Goal: Transaction & Acquisition: Obtain resource

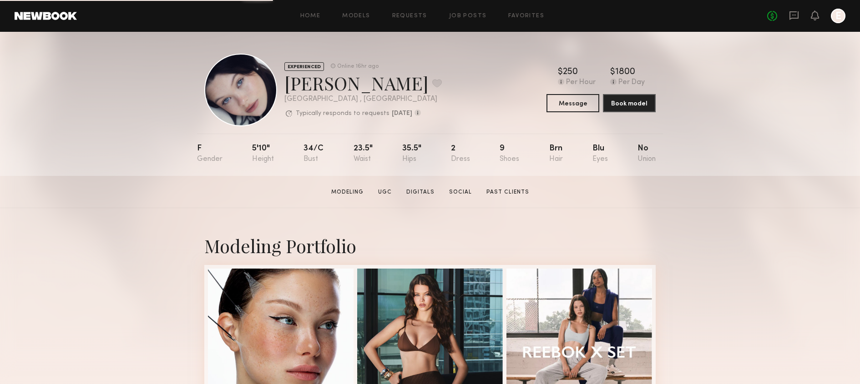
click at [795, 23] on div "No fees up to $5,000 E" at bounding box center [806, 16] width 78 height 15
click at [794, 18] on icon at bounding box center [793, 15] width 9 height 9
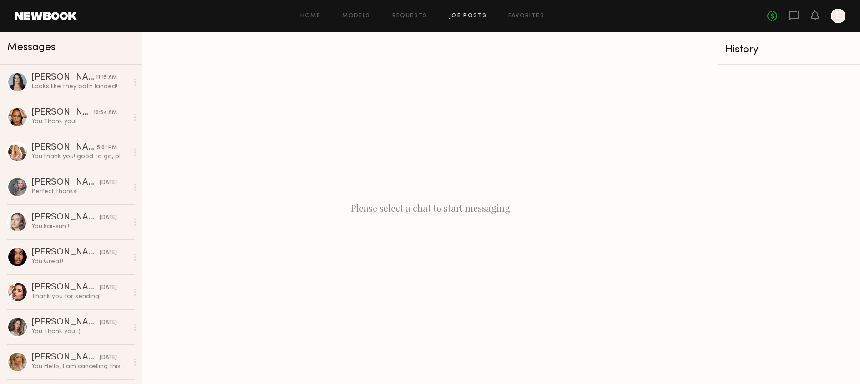
click at [479, 16] on link "Job Posts" at bounding box center [468, 16] width 38 height 6
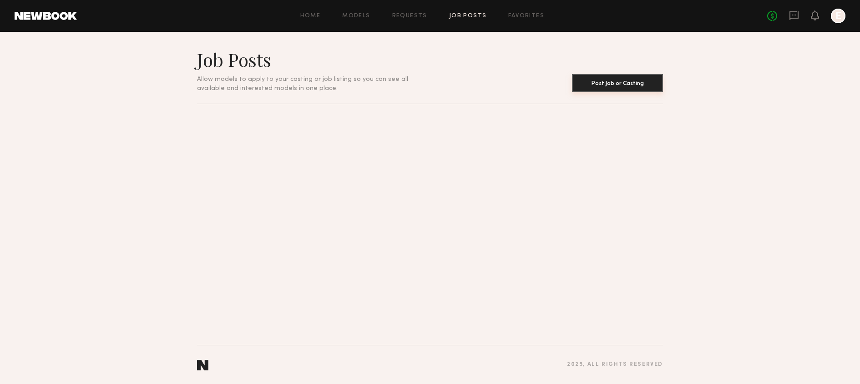
click at [612, 82] on button "Post Job or Casting" at bounding box center [617, 83] width 91 height 18
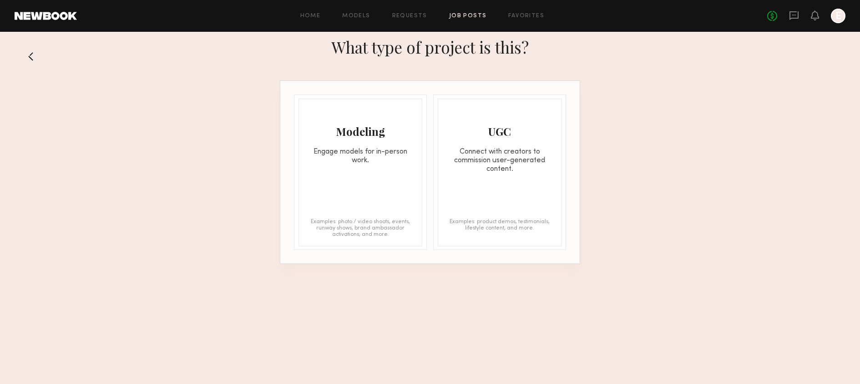
click at [35, 55] on button at bounding box center [34, 56] width 15 height 15
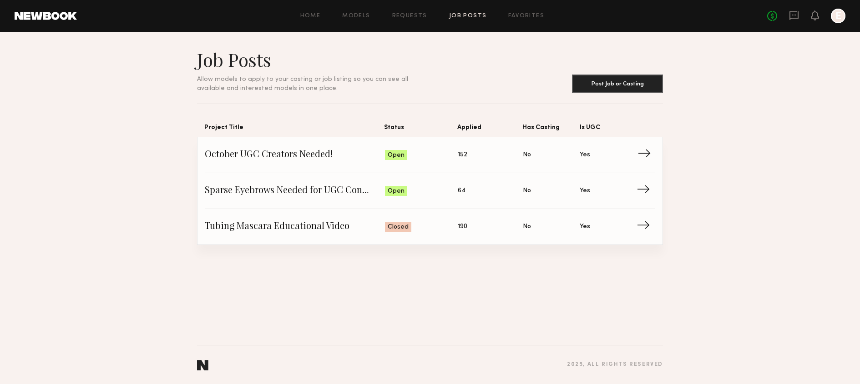
click at [320, 157] on span "October UGC Creators Needed!" at bounding box center [295, 155] width 180 height 14
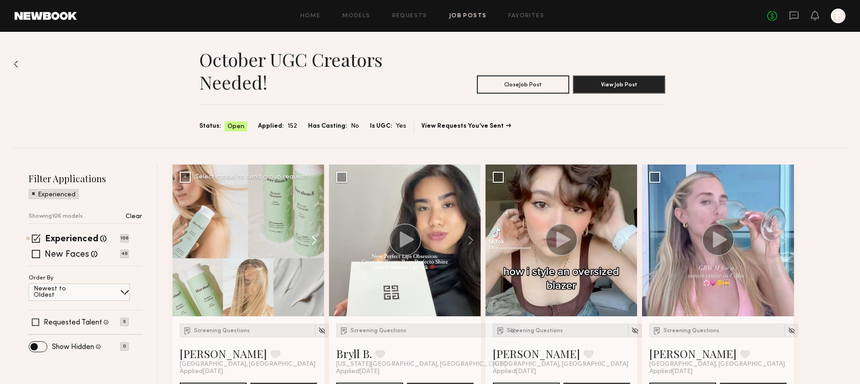
click at [315, 240] on button at bounding box center [309, 241] width 29 height 152
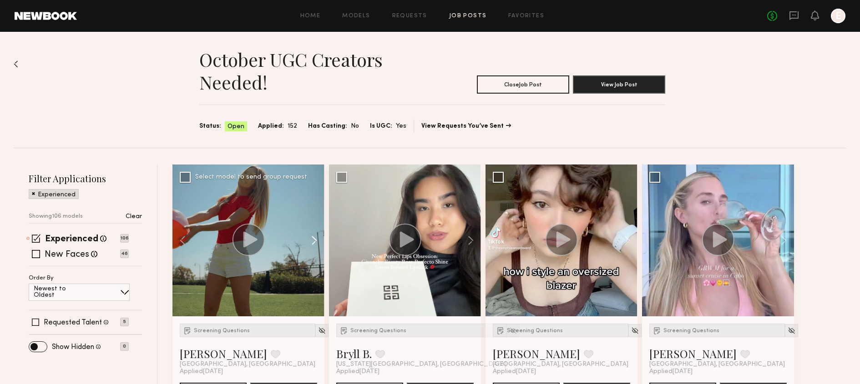
click at [315, 240] on button at bounding box center [309, 241] width 29 height 152
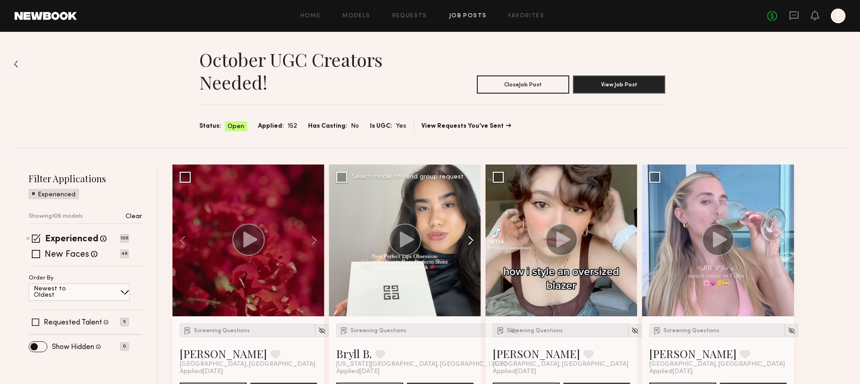
click at [466, 244] on button at bounding box center [466, 241] width 29 height 152
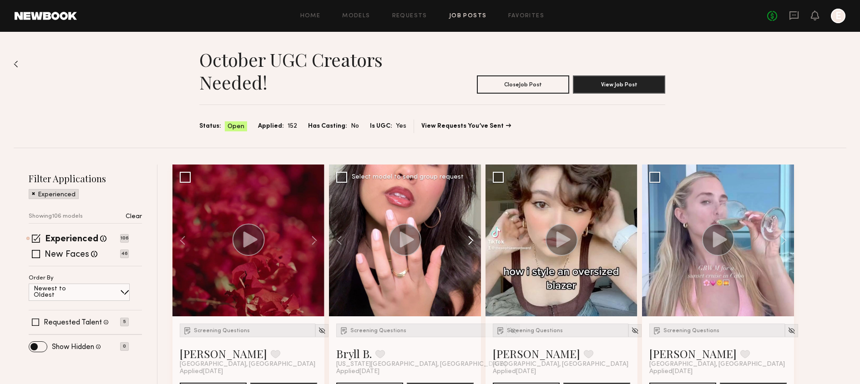
click at [466, 244] on button at bounding box center [466, 241] width 29 height 152
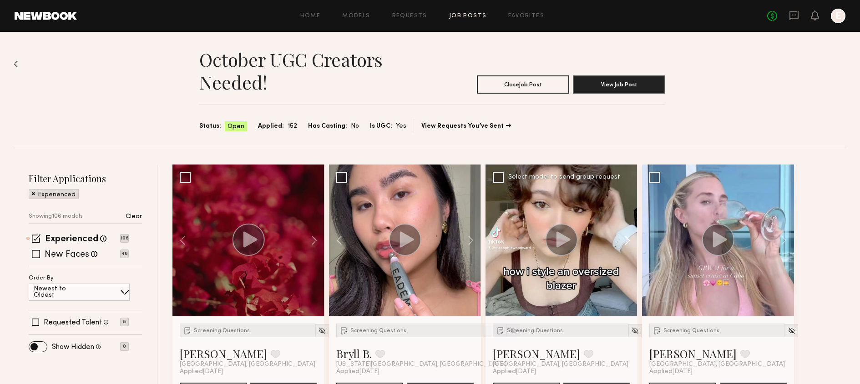
click at [625, 238] on button at bounding box center [622, 241] width 29 height 152
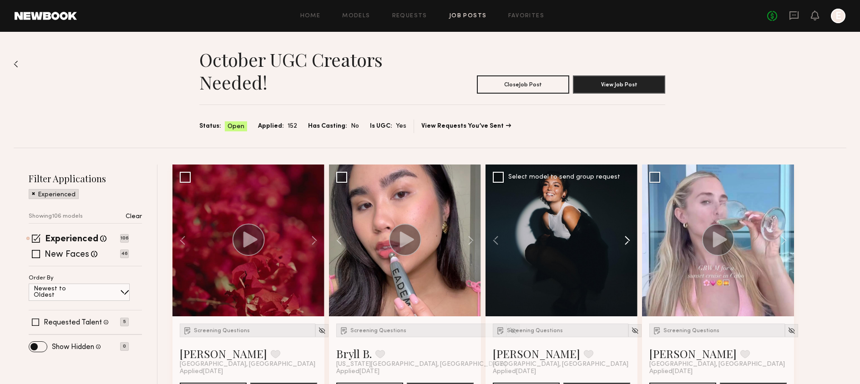
click at [625, 238] on button at bounding box center [622, 241] width 29 height 152
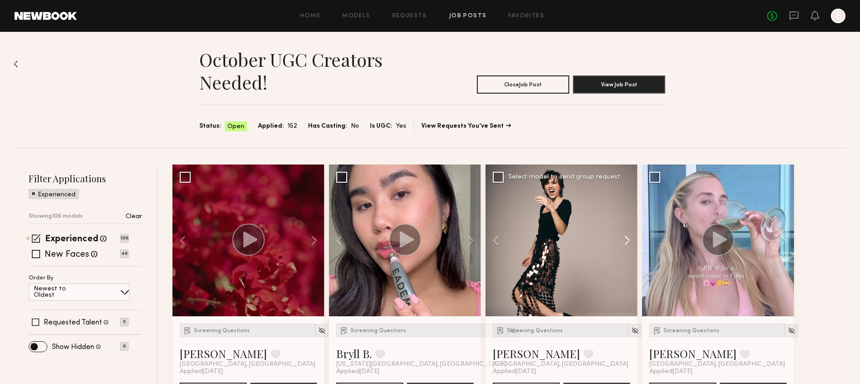
scroll to position [298, 0]
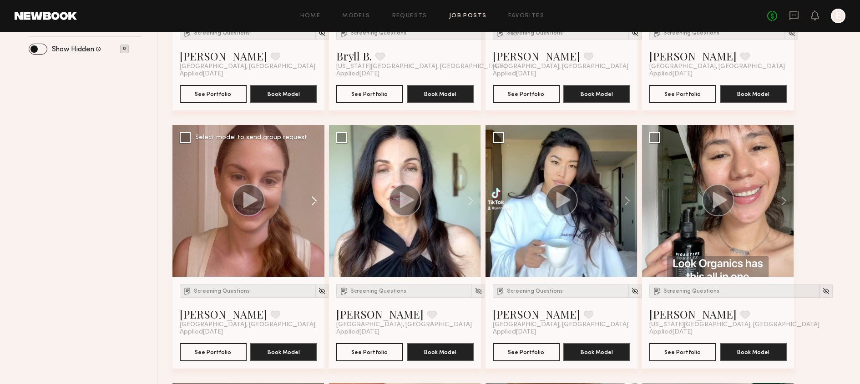
click at [305, 196] on button at bounding box center [309, 201] width 29 height 152
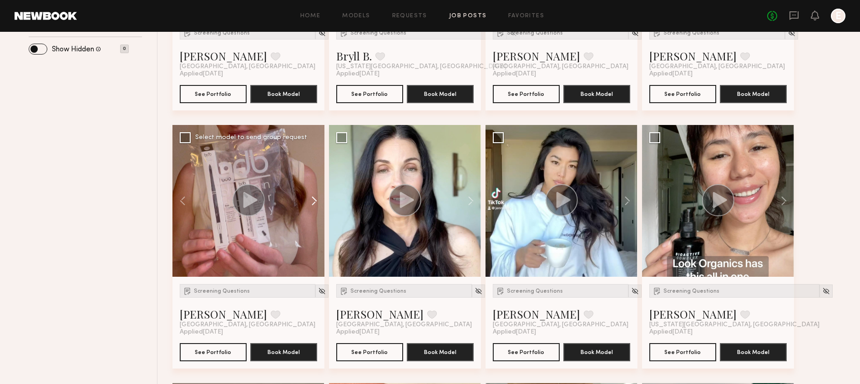
click at [305, 196] on button at bounding box center [309, 201] width 29 height 152
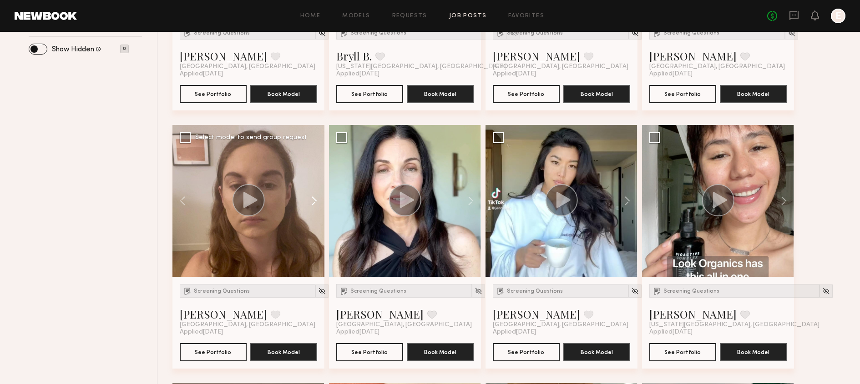
click at [305, 196] on button at bounding box center [309, 201] width 29 height 152
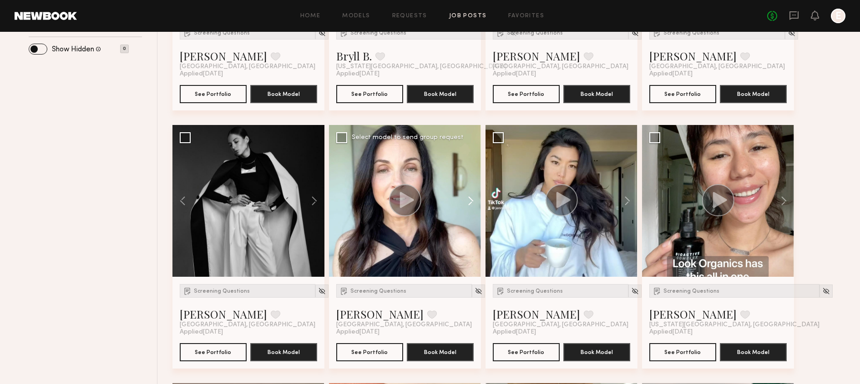
click at [470, 200] on button at bounding box center [466, 201] width 29 height 152
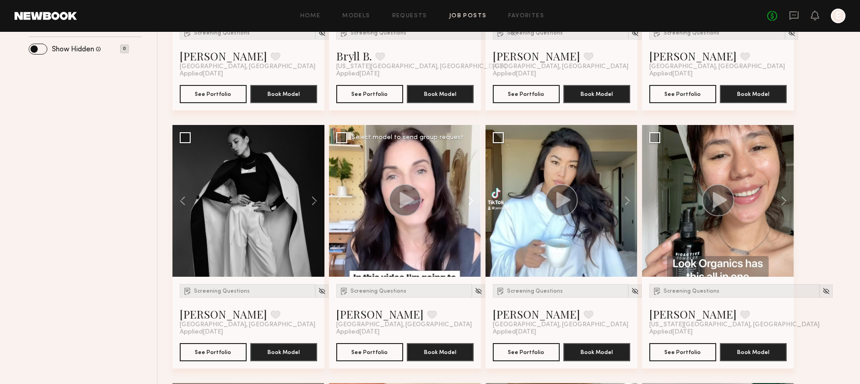
click at [470, 200] on button at bounding box center [466, 201] width 29 height 152
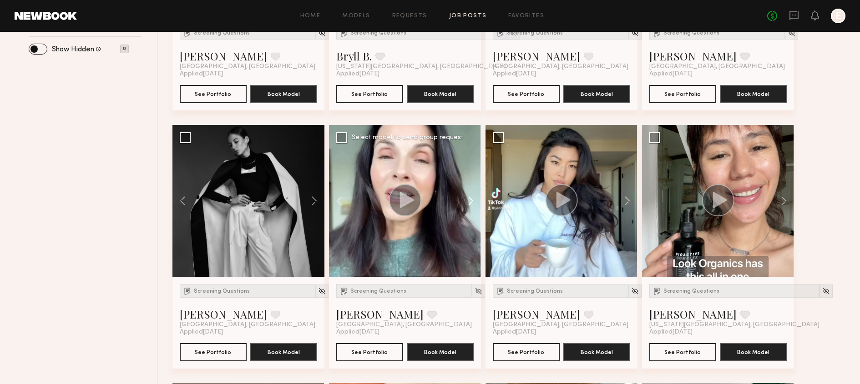
click at [470, 200] on button at bounding box center [466, 201] width 29 height 152
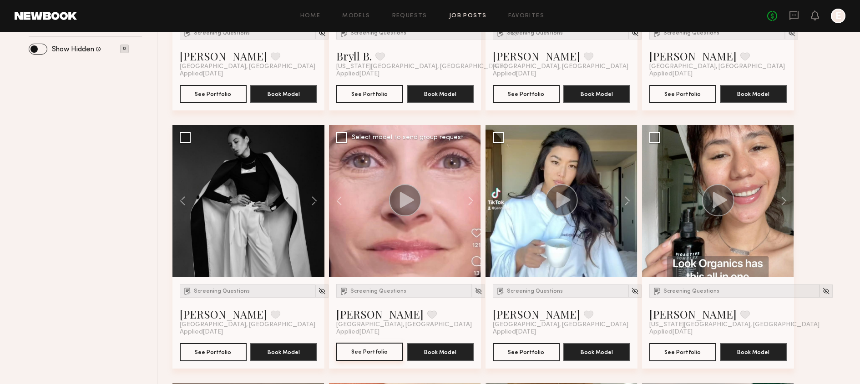
click at [367, 356] on button "See Portfolio" at bounding box center [369, 352] width 67 height 18
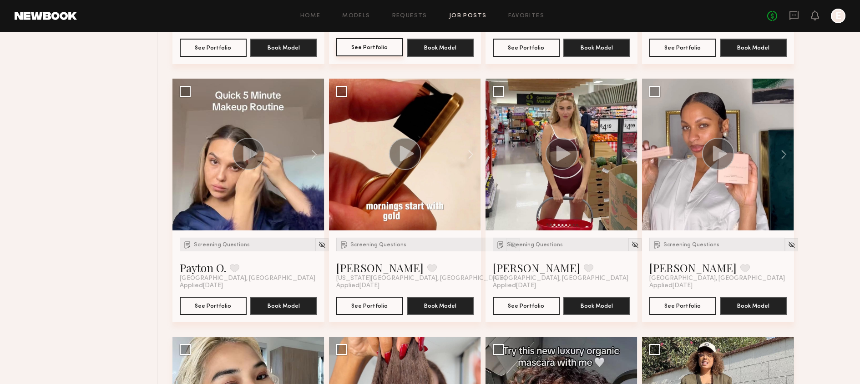
scroll to position [607, 0]
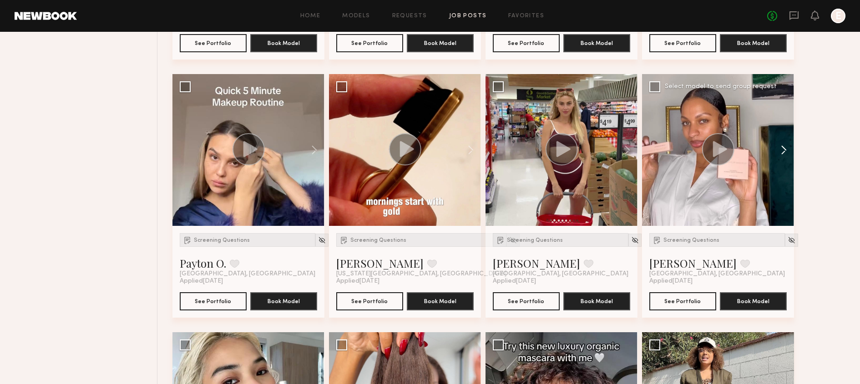
click at [783, 150] on button at bounding box center [779, 150] width 29 height 152
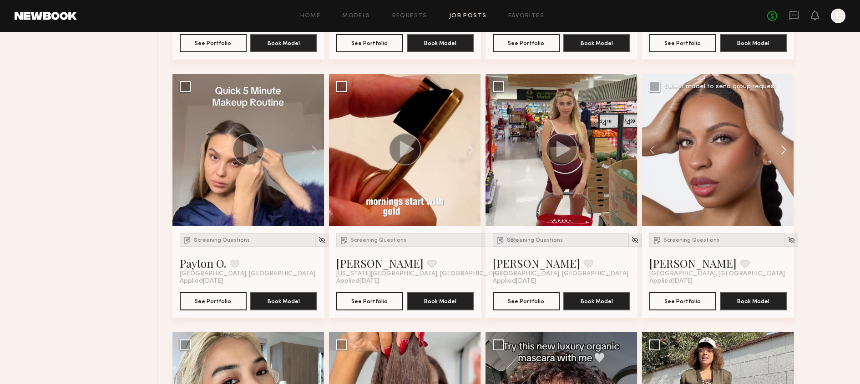
click at [783, 150] on button at bounding box center [779, 150] width 29 height 152
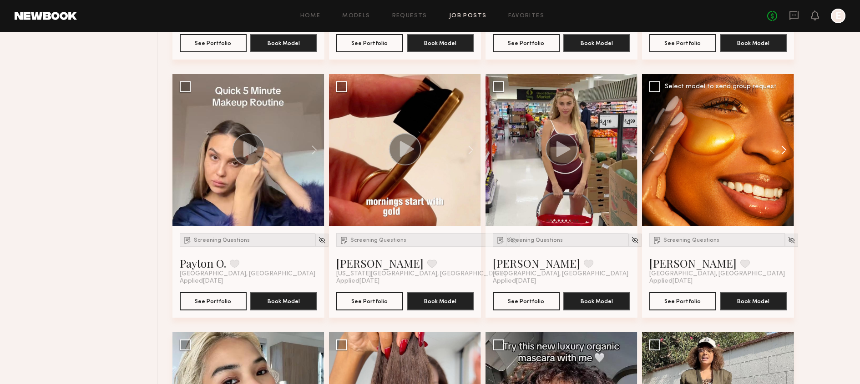
click at [783, 150] on button at bounding box center [779, 150] width 29 height 152
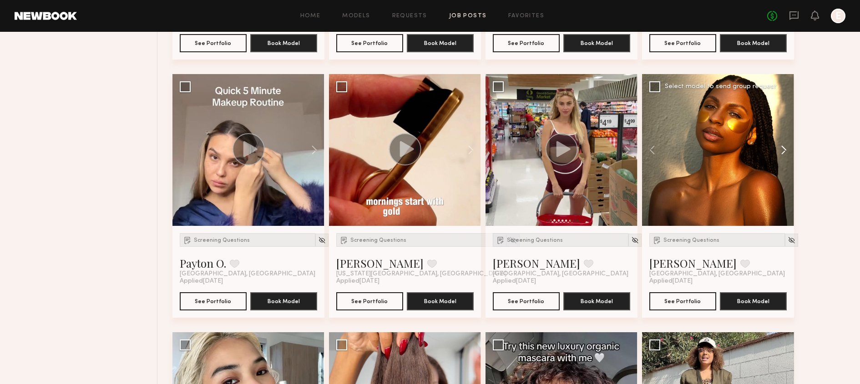
click at [783, 150] on button at bounding box center [779, 150] width 29 height 152
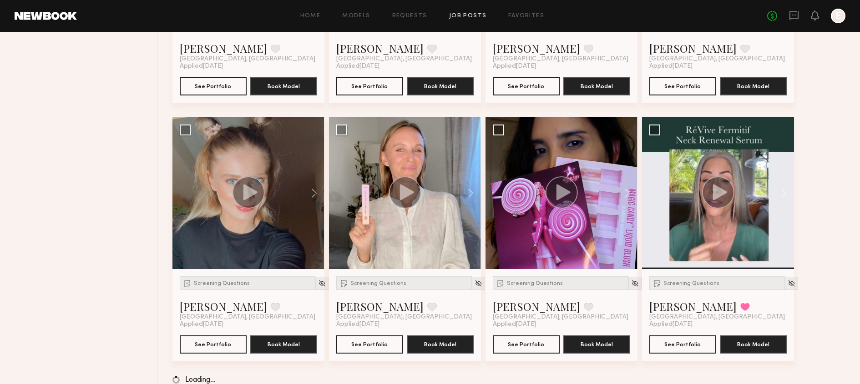
scroll to position [3664, 0]
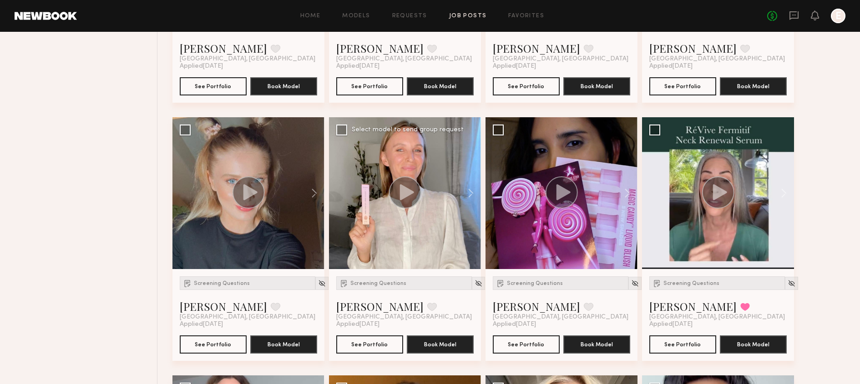
click at [404, 191] on icon at bounding box center [406, 192] width 14 height 16
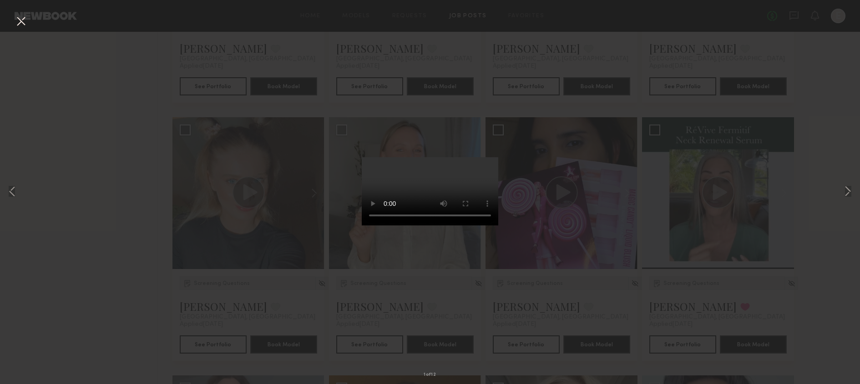
click at [426, 157] on video at bounding box center [430, 191] width 136 height 68
click at [439, 226] on video at bounding box center [430, 191] width 136 height 68
click at [297, 278] on div "1 of 12" at bounding box center [430, 192] width 860 height 384
click at [23, 22] on button at bounding box center [21, 22] width 15 height 16
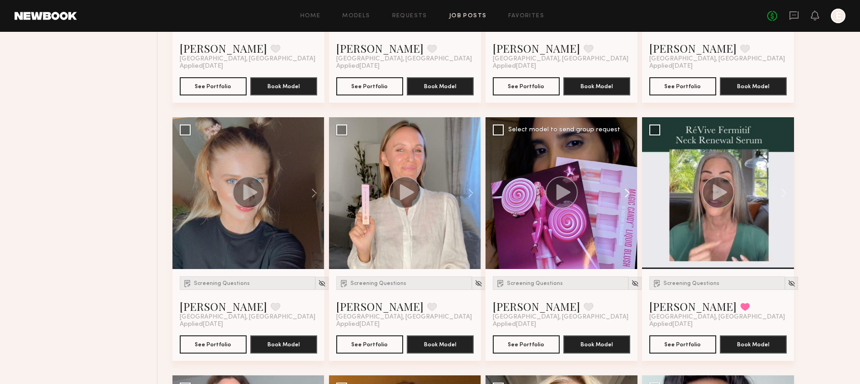
drag, startPoint x: 618, startPoint y: 137, endPoint x: 636, endPoint y: 138, distance: 18.2
click at [636, 138] on button at bounding box center [622, 193] width 29 height 152
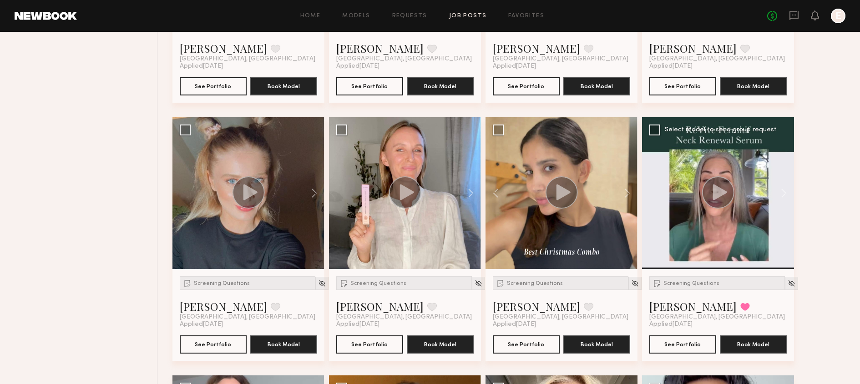
click at [758, 194] on div at bounding box center [718, 193] width 152 height 152
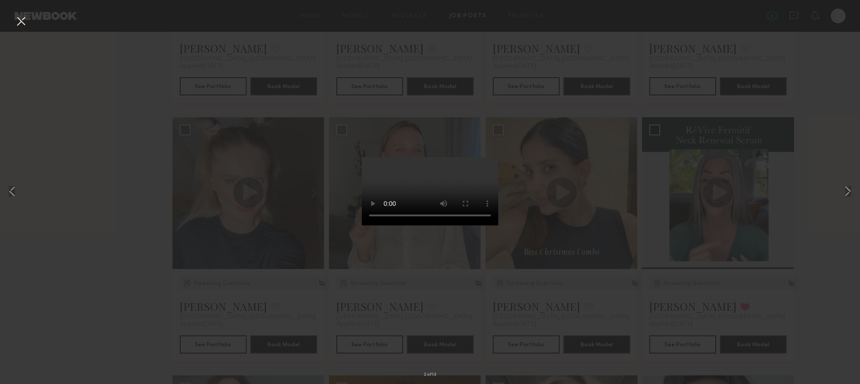
click at [591, 106] on div "2 of 13" at bounding box center [430, 192] width 860 height 384
click at [28, 15] on button at bounding box center [21, 22] width 15 height 16
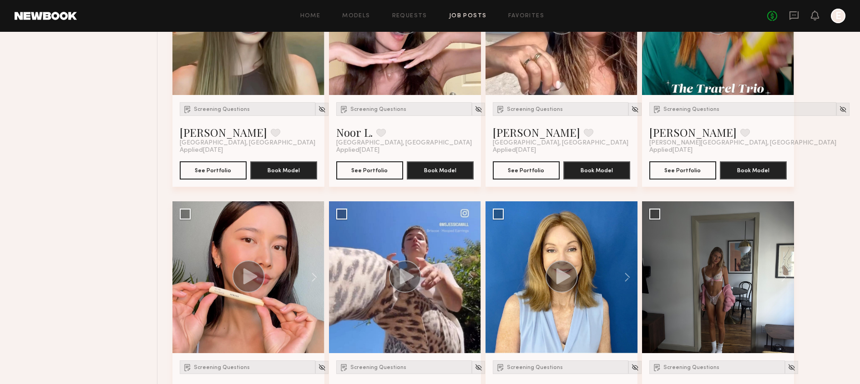
scroll to position [5906, 0]
click at [315, 274] on button at bounding box center [309, 277] width 29 height 152
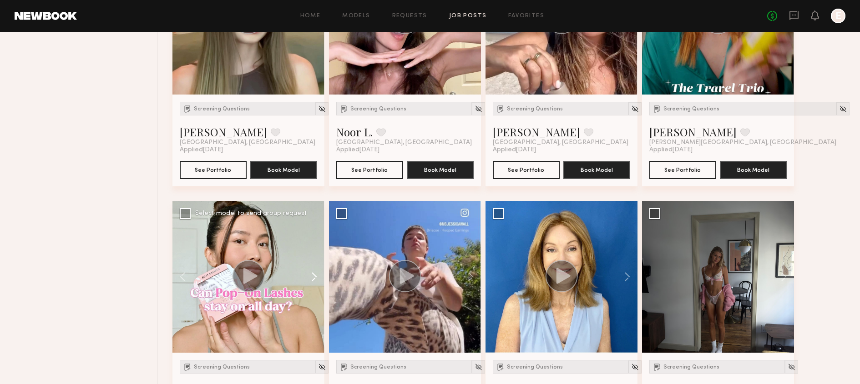
click at [315, 274] on button at bounding box center [309, 277] width 29 height 152
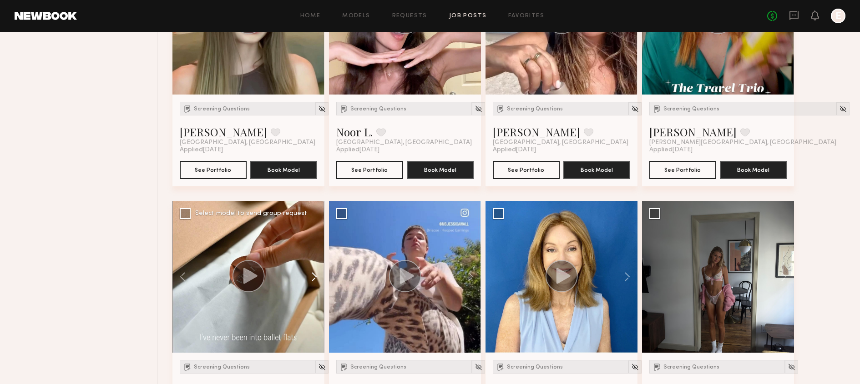
click at [315, 274] on button at bounding box center [309, 277] width 29 height 152
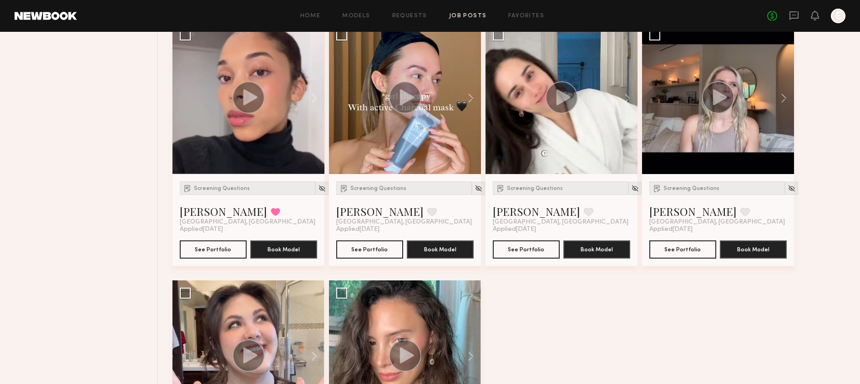
scroll to position [6666, 0]
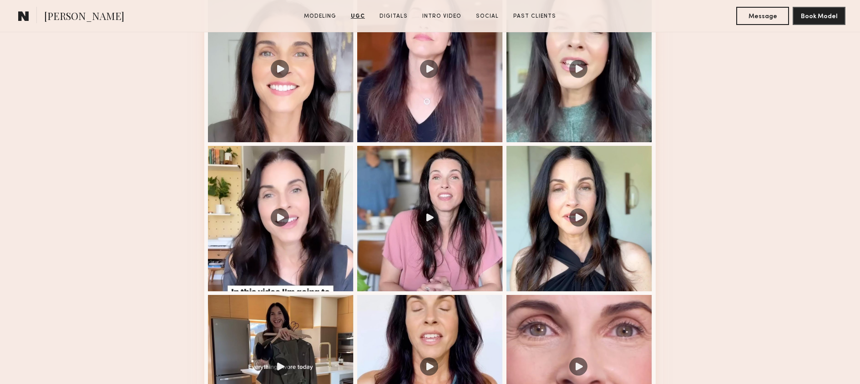
scroll to position [1145, 0]
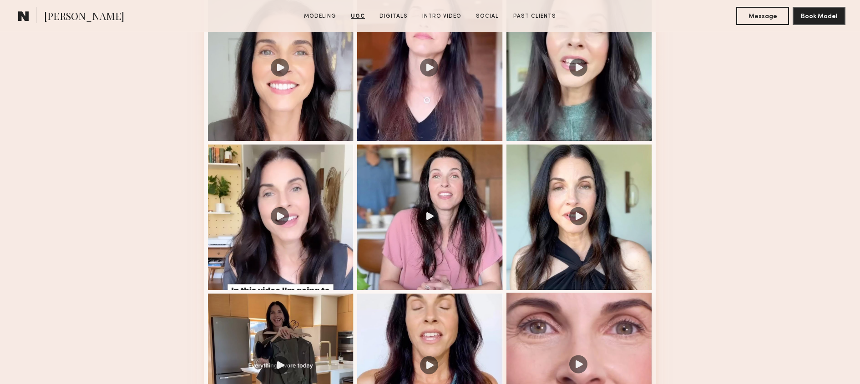
click at [554, 315] on div at bounding box center [579, 366] width 146 height 146
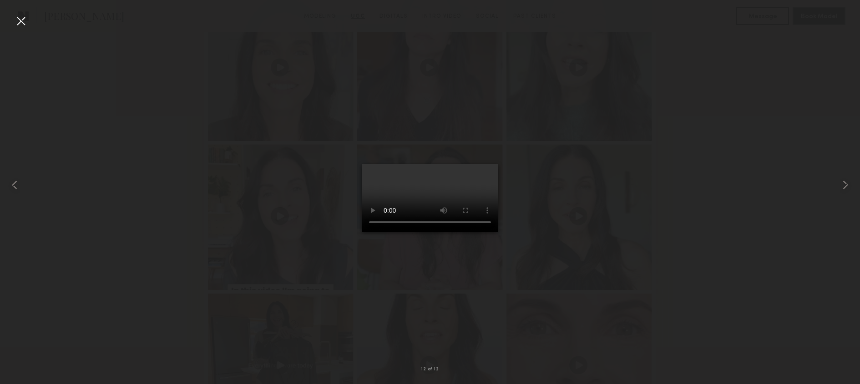
click at [23, 25] on div at bounding box center [21, 21] width 15 height 15
